Goal: Transaction & Acquisition: Purchase product/service

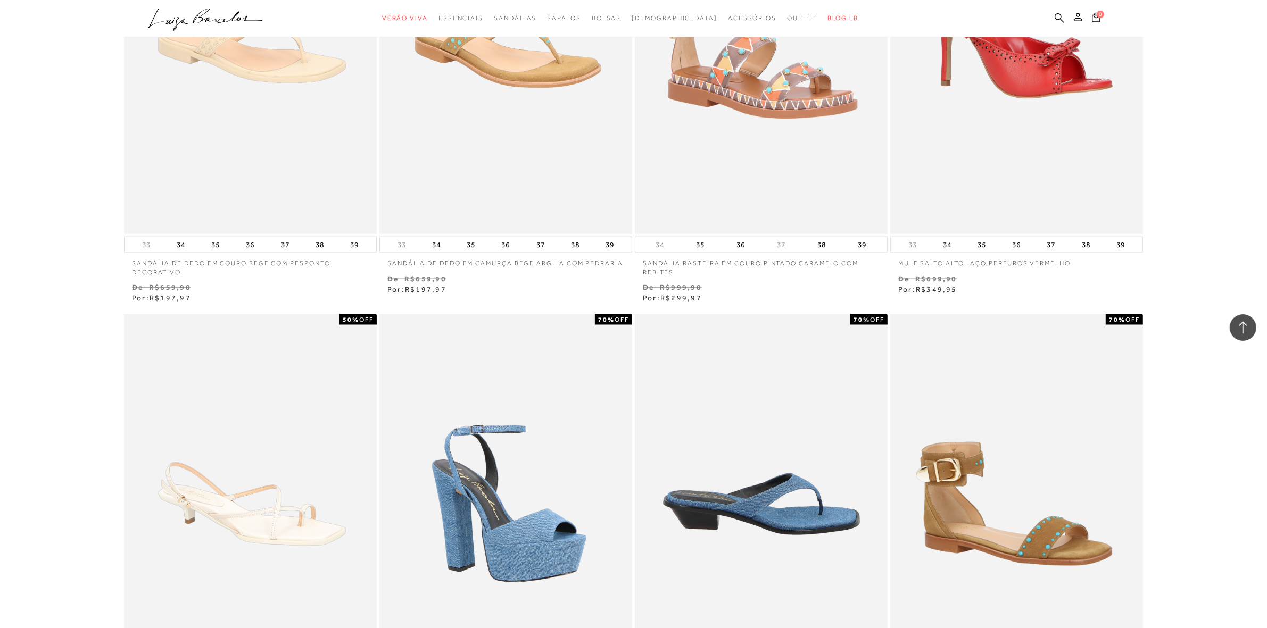
scroll to position [1530, 0]
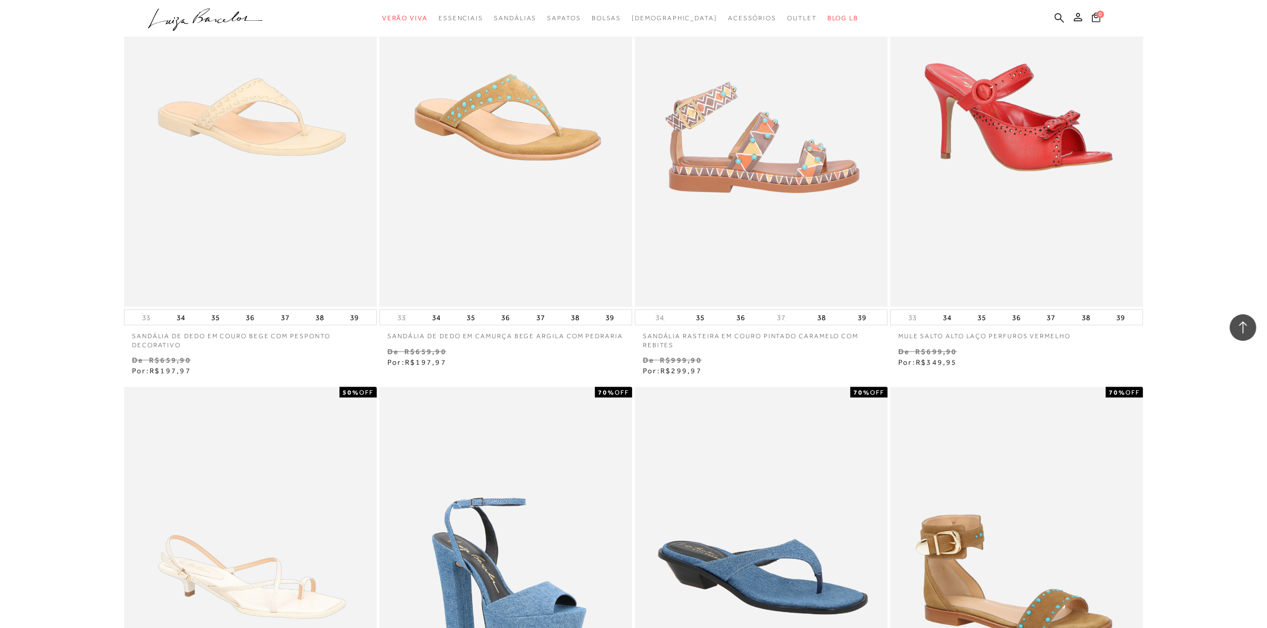
click at [734, 220] on img at bounding box center [762, 117] width 252 height 379
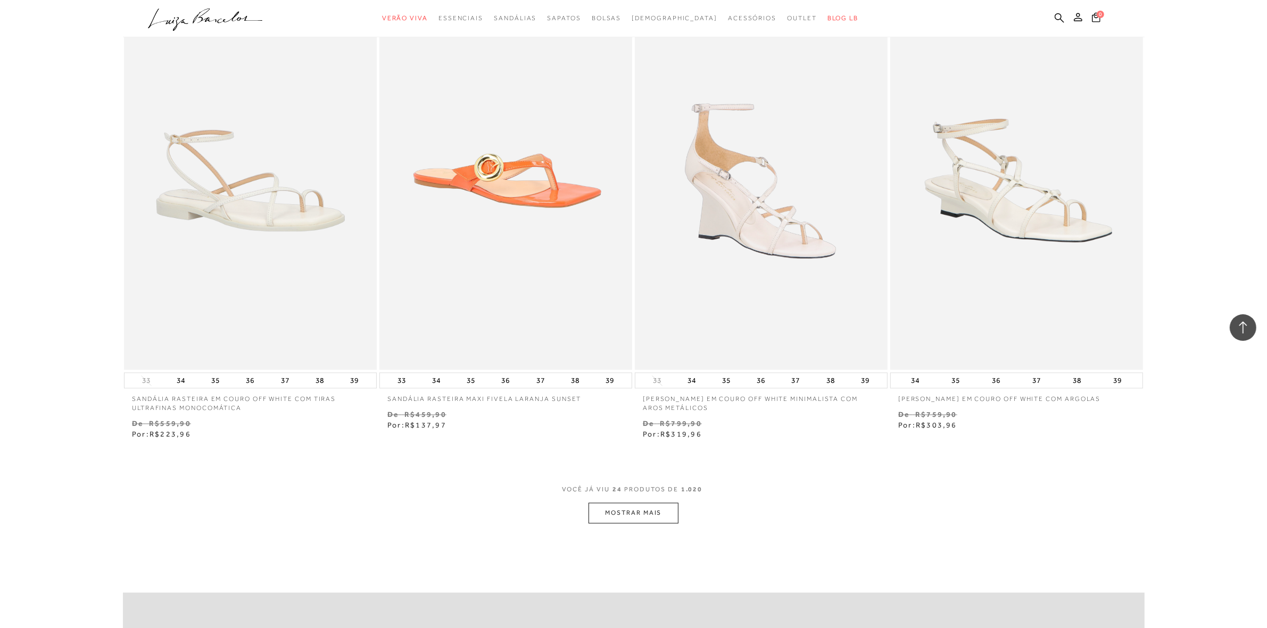
scroll to position [2395, 0]
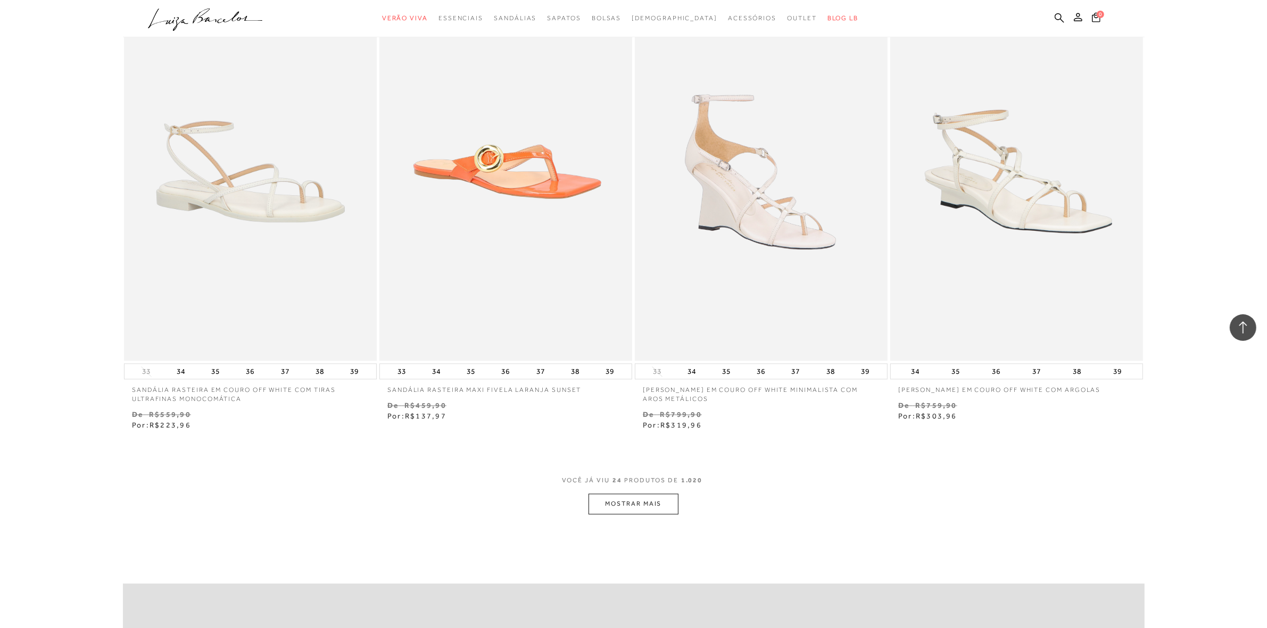
click at [647, 504] on button "MOSTRAR MAIS" at bounding box center [633, 504] width 89 height 21
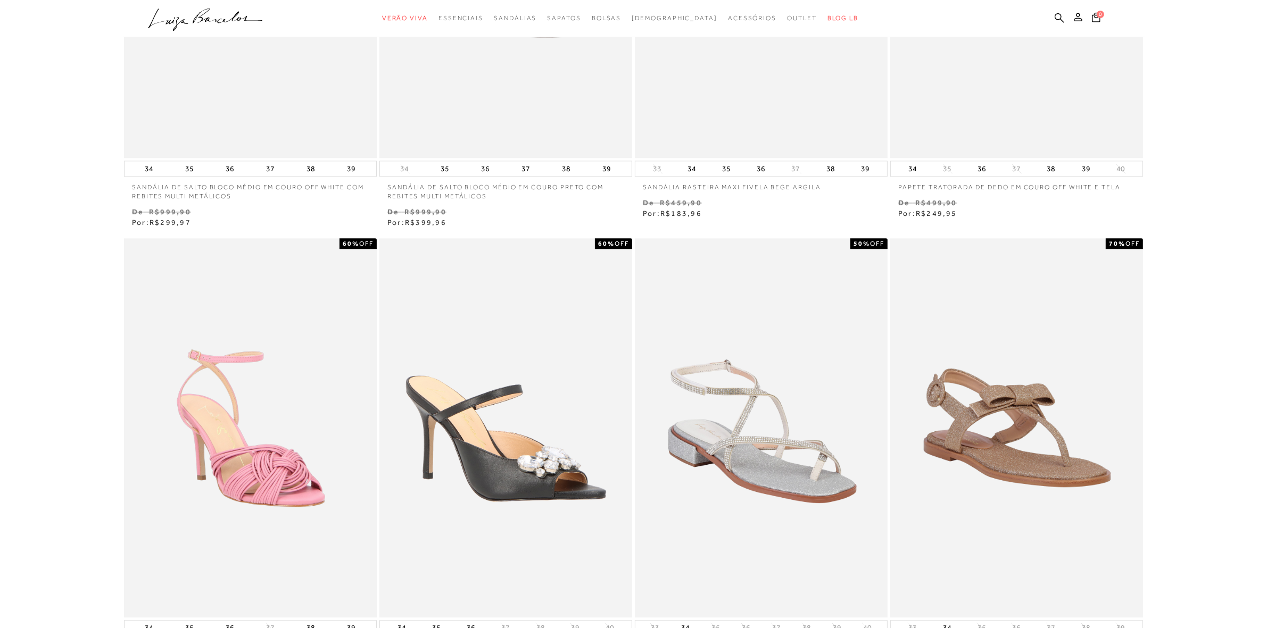
scroll to position [0, 0]
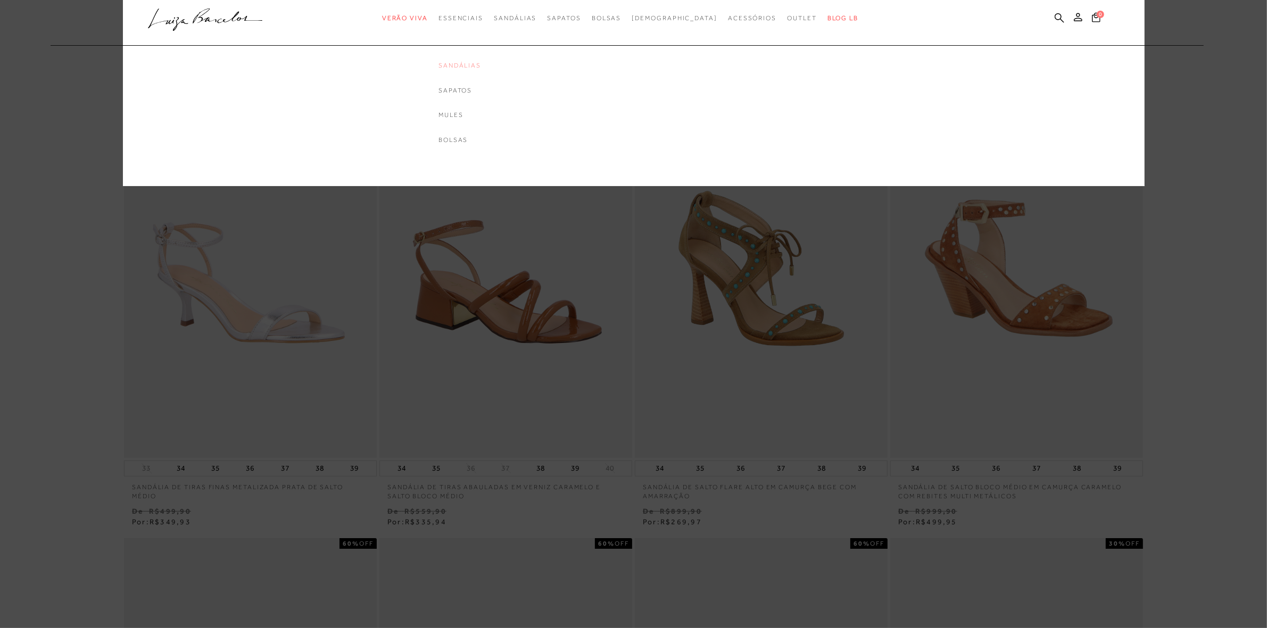
click at [481, 67] on link "Sandálias" at bounding box center [459, 65] width 43 height 9
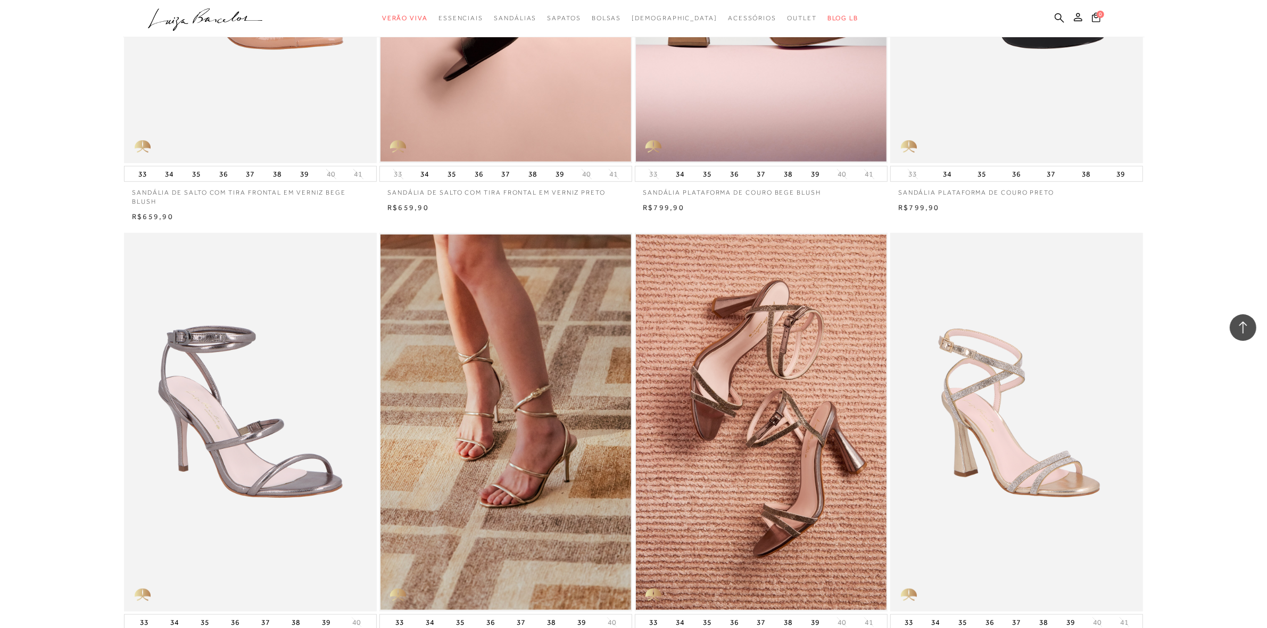
scroll to position [931, 0]
